Goal: Browse casually

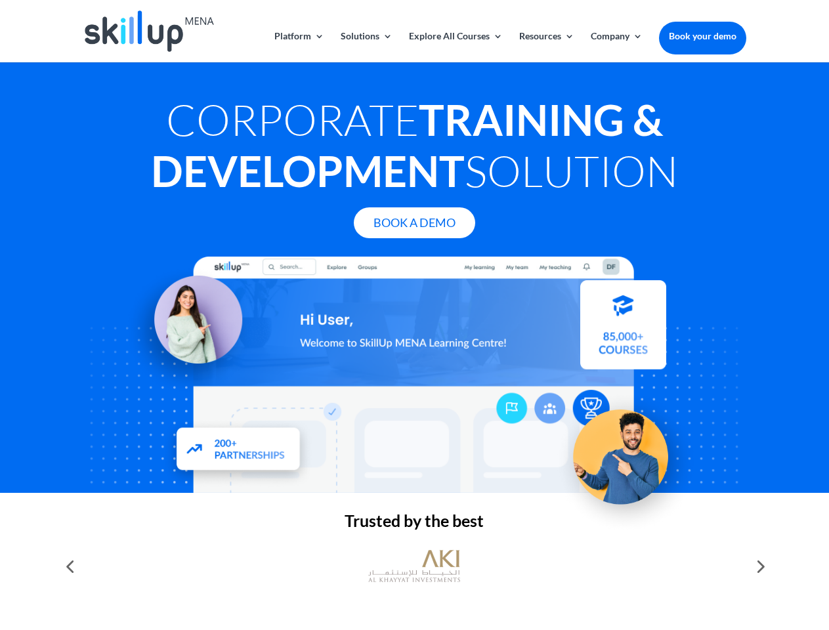
click at [414, 315] on div at bounding box center [414, 375] width 663 height 236
click at [366, 47] on link "Solutions" at bounding box center [367, 47] width 52 height 31
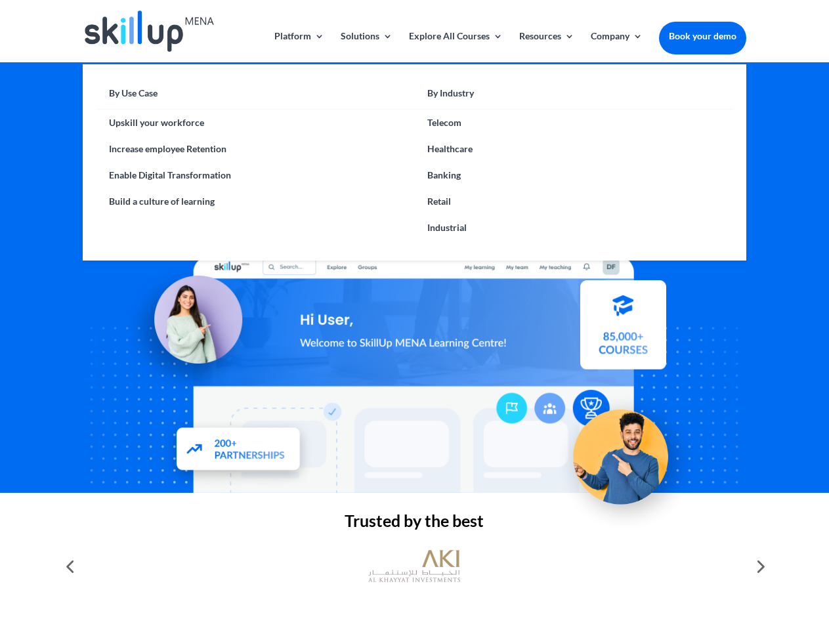
click at [455, 47] on link "Explore All Courses" at bounding box center [456, 47] width 94 height 31
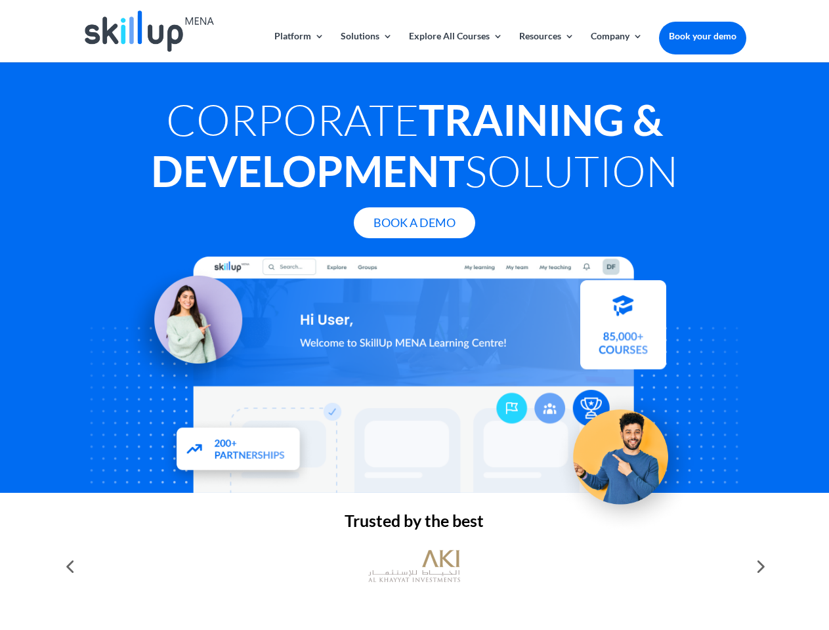
click at [546, 47] on link "Resources" at bounding box center [546, 47] width 55 height 31
click at [616, 47] on link "Company" at bounding box center [617, 47] width 52 height 31
click at [414, 567] on img at bounding box center [414, 567] width 92 height 46
